Goal: Information Seeking & Learning: Learn about a topic

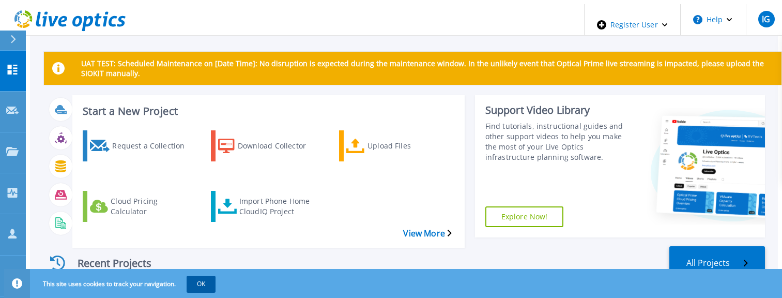
click at [193, 276] on button "OK" at bounding box center [201, 284] width 29 height 16
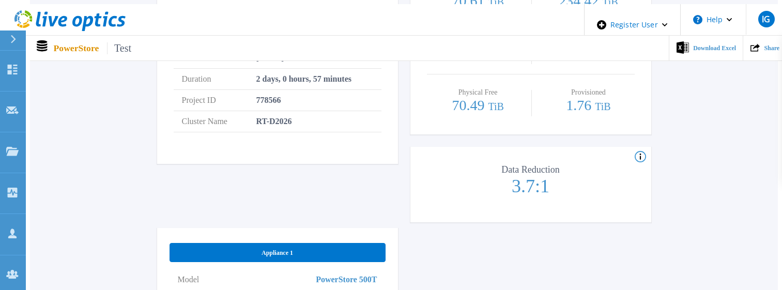
scroll to position [362, 0]
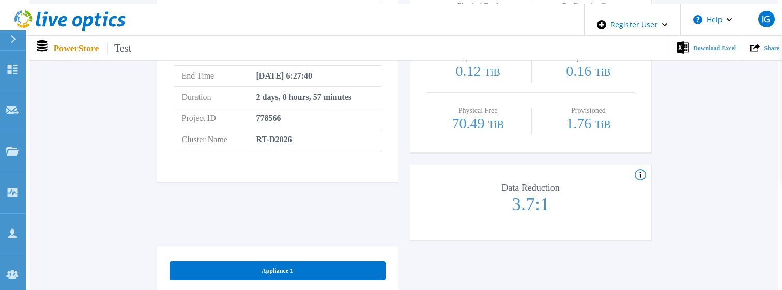
click at [644, 169] on icon at bounding box center [640, 175] width 11 height 12
click at [640, 169] on icon at bounding box center [640, 175] width 11 height 12
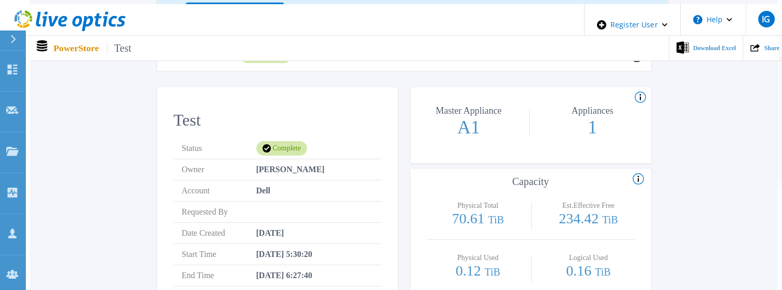
scroll to position [155, 0]
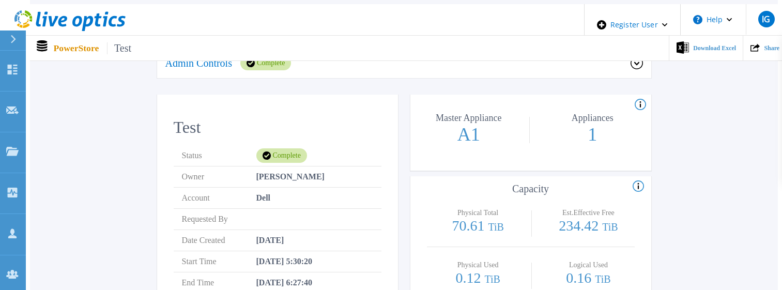
click at [640, 180] on icon at bounding box center [638, 186] width 11 height 12
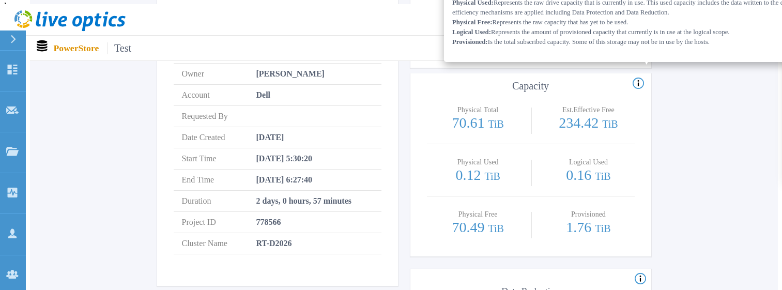
scroll to position [259, 0]
click at [712, 163] on div "Verify Owner Warning: Please click Verify Owner to accurately assign the assets…" at bounding box center [404, 261] width 717 height 841
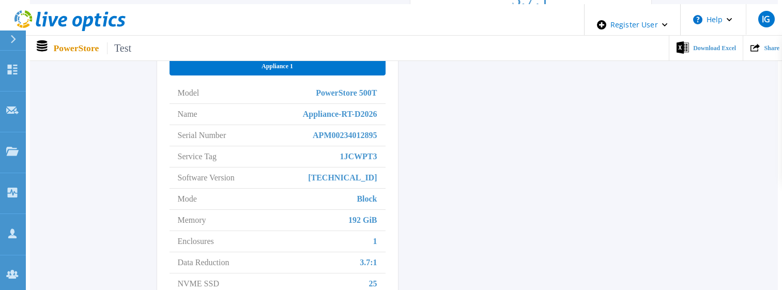
scroll to position [516, 0]
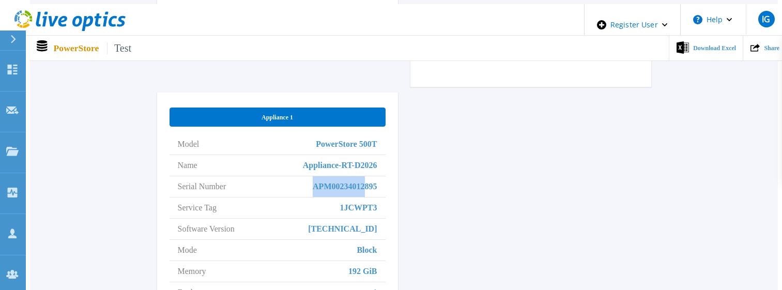
drag, startPoint x: 312, startPoint y: 174, endPoint x: 399, endPoint y: 165, distance: 87.3
click at [365, 176] on li "Serial Number APM00234012895" at bounding box center [278, 186] width 216 height 21
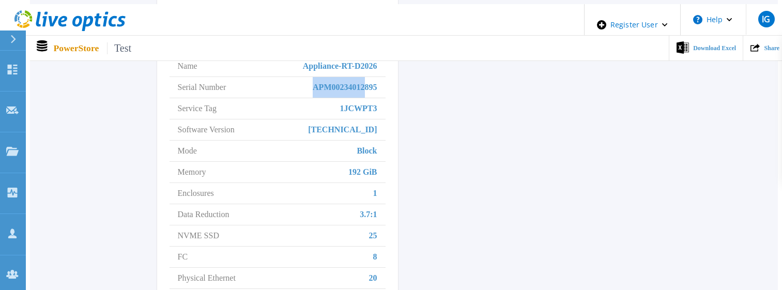
scroll to position [619, 0]
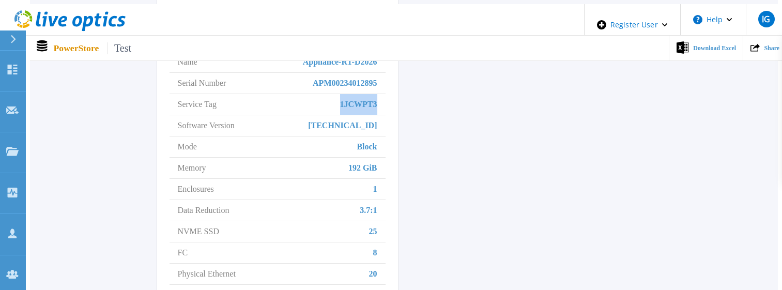
drag, startPoint x: 388, startPoint y: 86, endPoint x: 403, endPoint y: 89, distance: 15.7
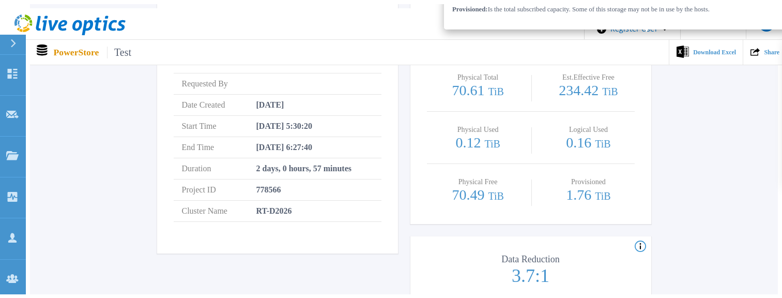
scroll to position [0, 0]
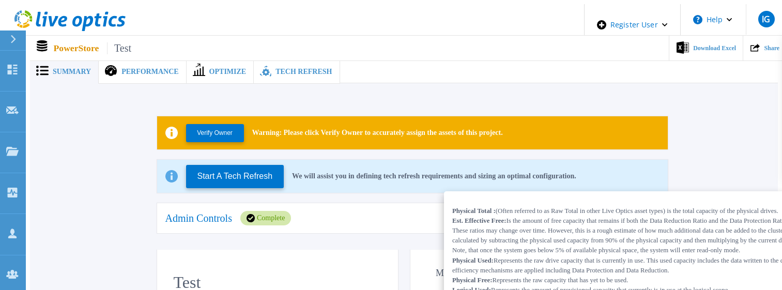
click at [122, 68] on span "Performance" at bounding box center [150, 71] width 57 height 7
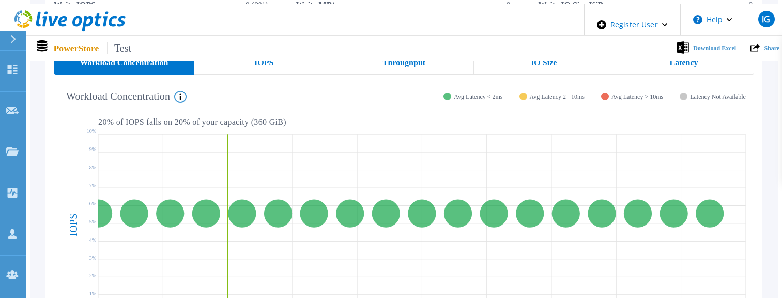
scroll to position [155, 0]
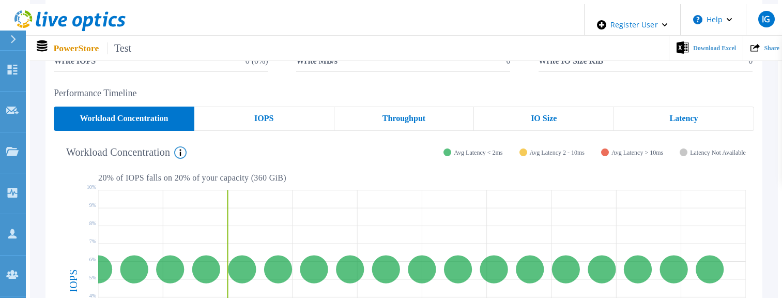
click at [183, 147] on icon at bounding box center [180, 152] width 12 height 12
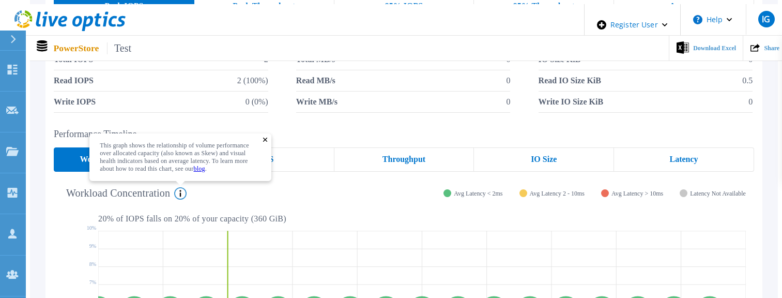
scroll to position [103, 0]
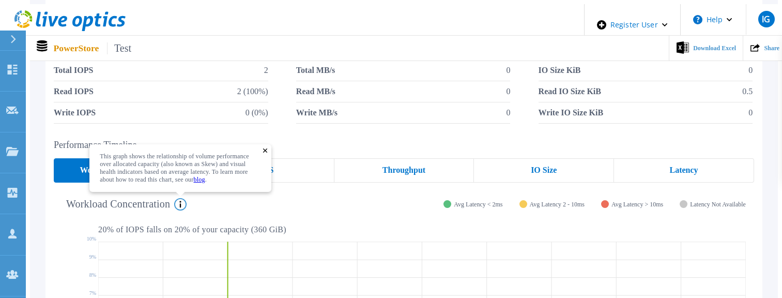
click at [268, 148] on rect at bounding box center [265, 150] width 5 height 5
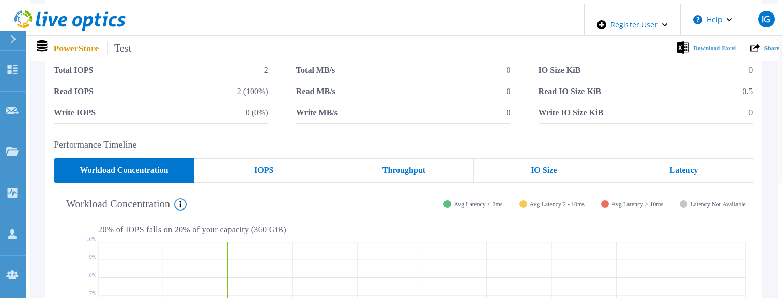
click at [272, 163] on div "IOPS" at bounding box center [264, 170] width 140 height 24
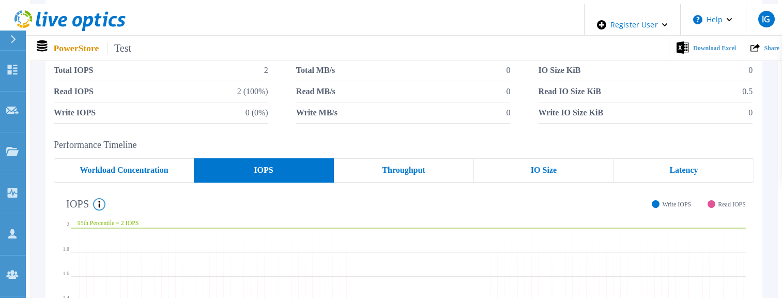
click at [98, 202] on circle at bounding box center [99, 204] width 11 height 11
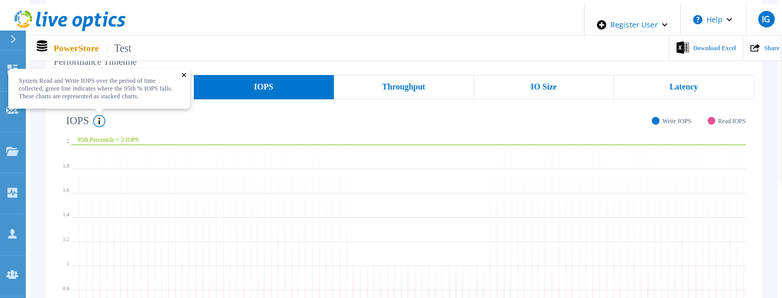
scroll to position [207, 0]
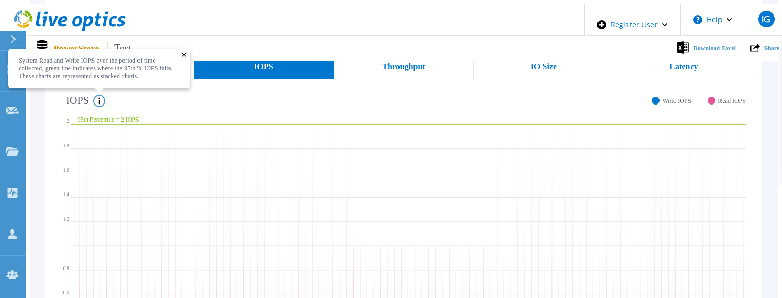
click at [402, 63] on span "Throughput" at bounding box center [403, 67] width 43 height 8
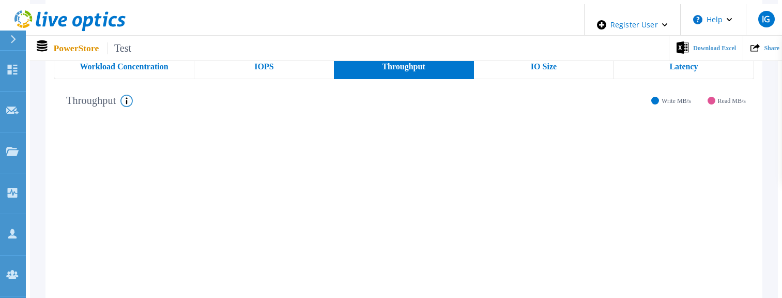
click at [128, 95] on icon at bounding box center [126, 101] width 12 height 12
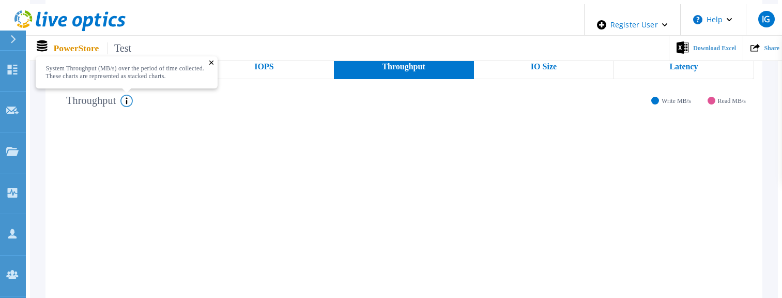
click at [556, 63] on span "IO Size" at bounding box center [544, 67] width 26 height 8
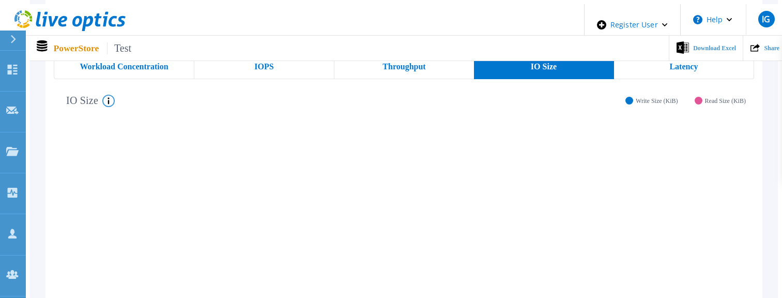
click at [105, 95] on icon at bounding box center [108, 101] width 12 height 12
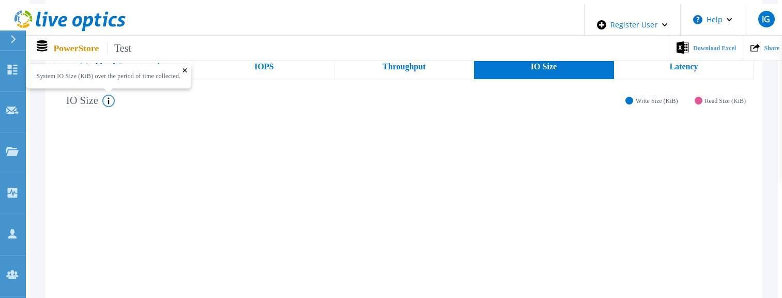
click at [698, 63] on span "Latency" at bounding box center [684, 67] width 28 height 8
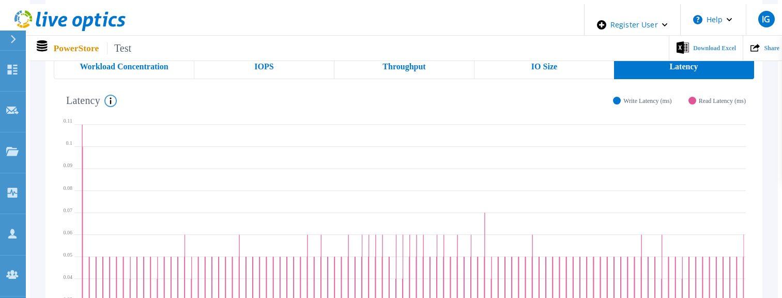
click at [110, 95] on icon at bounding box center [110, 101] width 12 height 12
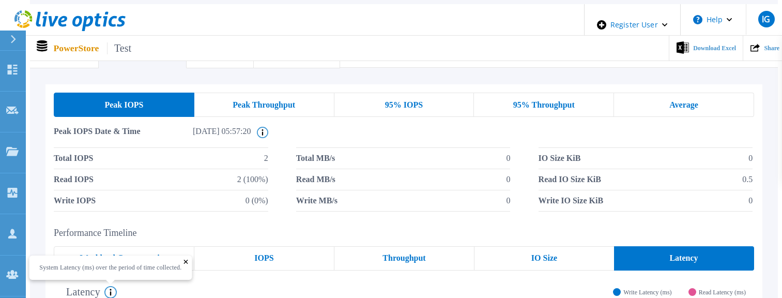
scroll to position [0, 0]
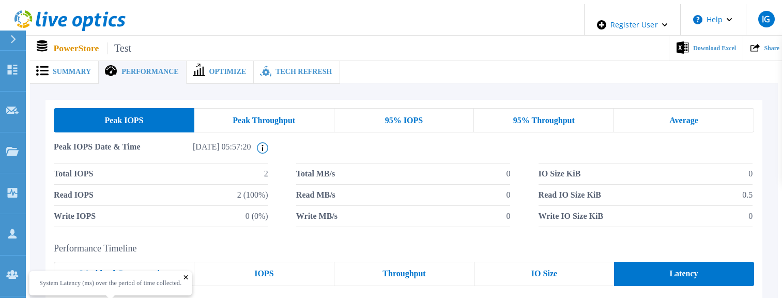
click at [209, 68] on span "Optimize" at bounding box center [227, 71] width 37 height 7
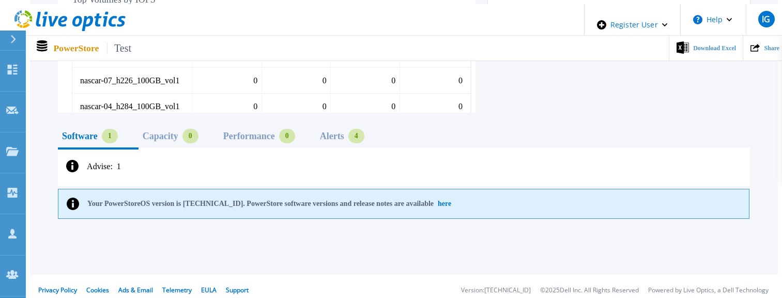
scroll to position [612, 0]
click at [157, 131] on div "Capacity" at bounding box center [161, 135] width 36 height 8
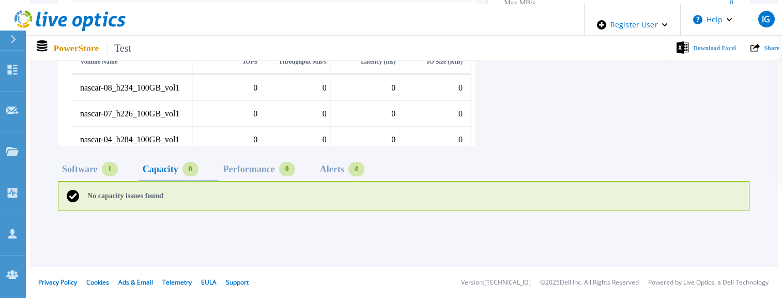
scroll to position [573, 0]
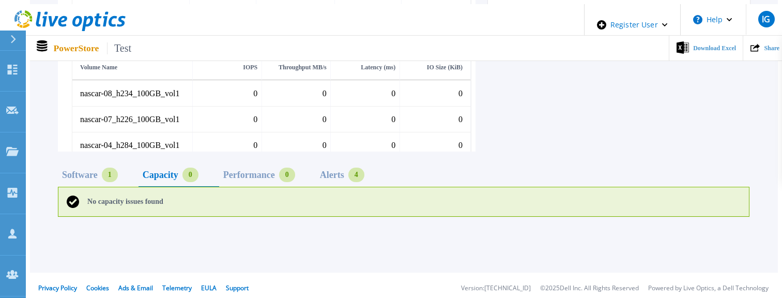
click at [249, 171] on div "Performance" at bounding box center [249, 175] width 52 height 8
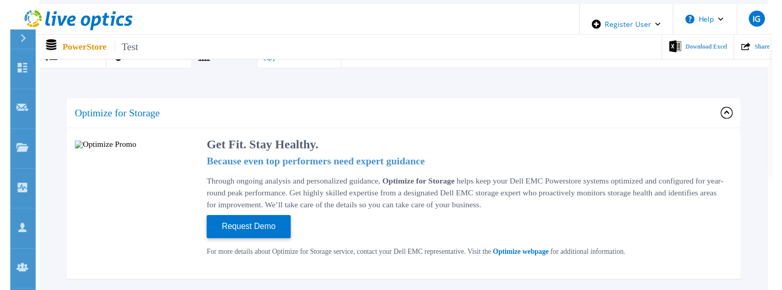
scroll to position [0, 0]
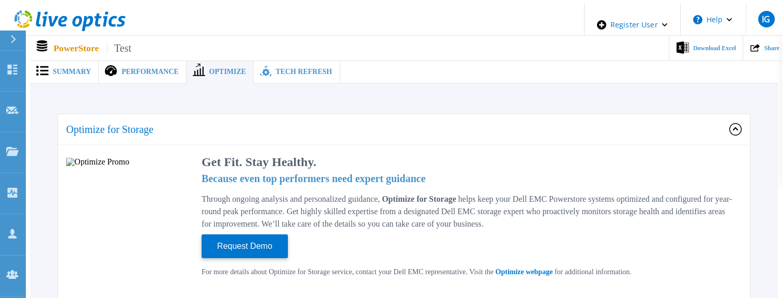
click at [279, 71] on span "Tech Refresh" at bounding box center [304, 71] width 56 height 7
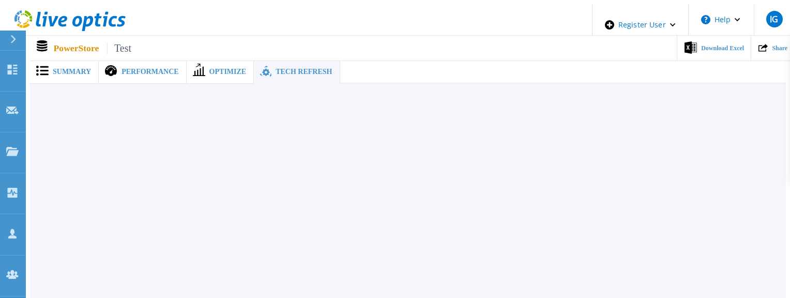
click at [459, 152] on div "Summary Performance Optimize Tech Refresh Verify Owner Warning: Please click Ve…" at bounding box center [408, 181] width 756 height 354
click at [123, 42] on span "Test" at bounding box center [119, 48] width 24 height 12
click at [193, 66] on span at bounding box center [198, 71] width 23 height 11
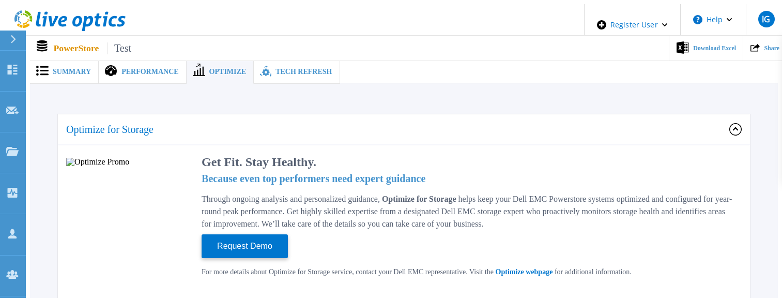
click at [122, 68] on span "Performance" at bounding box center [150, 71] width 57 height 7
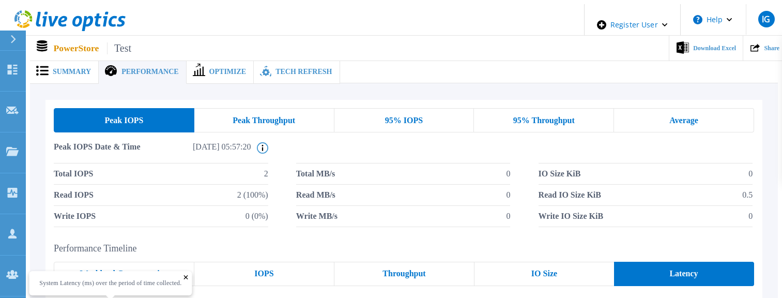
click at [63, 68] on span "Summary" at bounding box center [72, 71] width 38 height 7
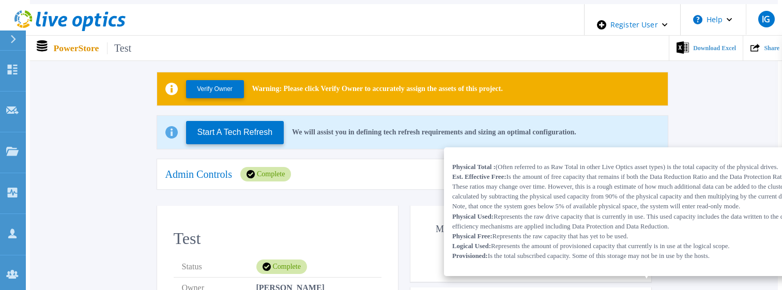
scroll to position [155, 0]
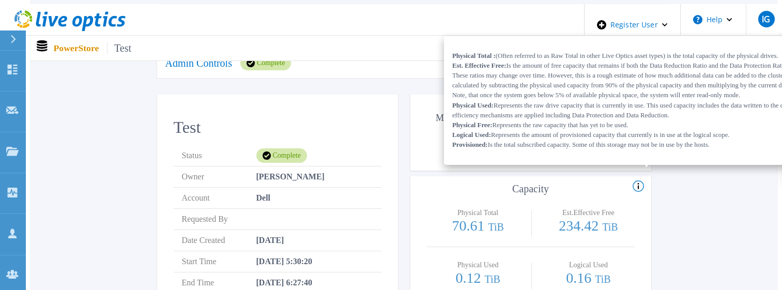
click at [637, 180] on icon at bounding box center [638, 186] width 11 height 12
